Goal: Transaction & Acquisition: Purchase product/service

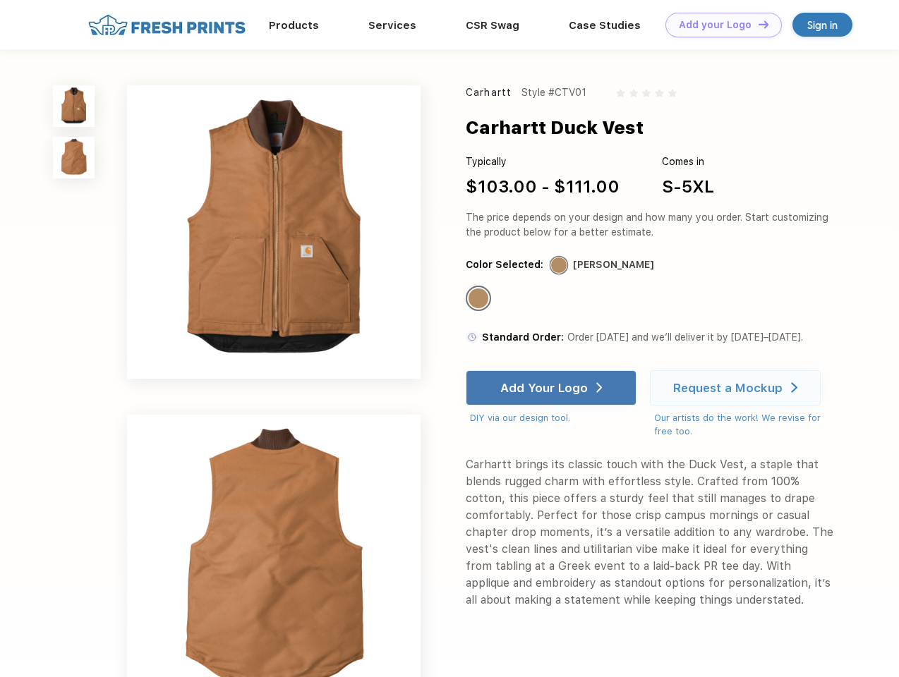
click at [718, 25] on link "Add your Logo Design Tool" at bounding box center [723, 25] width 116 height 25
click at [0, 0] on div "Design Tool" at bounding box center [0, 0] width 0 height 0
click at [757, 24] on link "Add your Logo Design Tool" at bounding box center [723, 25] width 116 height 25
click at [74, 106] on img at bounding box center [74, 106] width 42 height 42
click at [74, 158] on img at bounding box center [74, 158] width 42 height 42
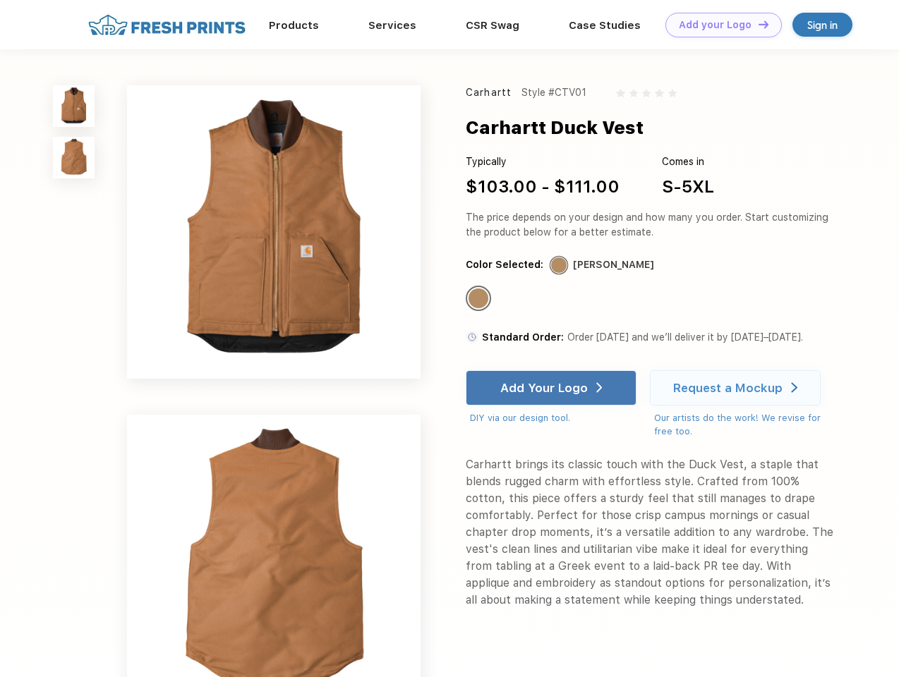
click at [480, 299] on div "Standard Color" at bounding box center [478, 299] width 20 height 20
click at [552, 388] on div "Add Your Logo" at bounding box center [543, 388] width 87 height 14
click at [737, 388] on div "Request a Mockup" at bounding box center [727, 388] width 109 height 14
